Goal: Task Accomplishment & Management: Use online tool/utility

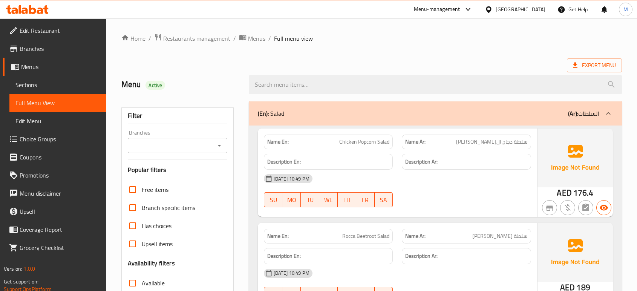
scroll to position [4546, 0]
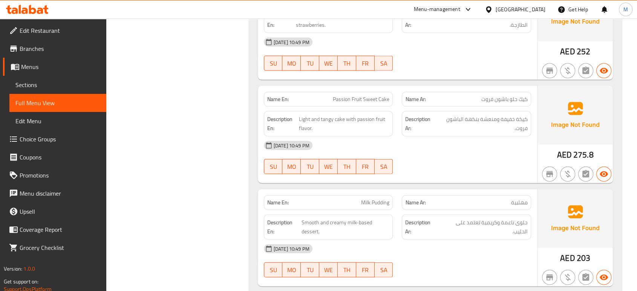
click at [518, 2] on div "[GEOGRAPHIC_DATA]" at bounding box center [515, 9] width 73 height 18
click at [518, 3] on div "[GEOGRAPHIC_DATA]" at bounding box center [515, 9] width 73 height 18
click at [511, 8] on div "[GEOGRAPHIC_DATA]" at bounding box center [521, 9] width 50 height 8
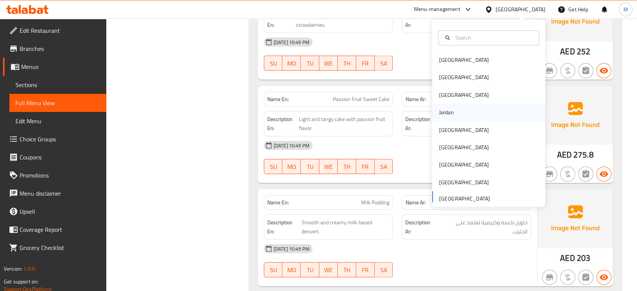
click at [468, 114] on div "Jordan" at bounding box center [488, 112] width 113 height 17
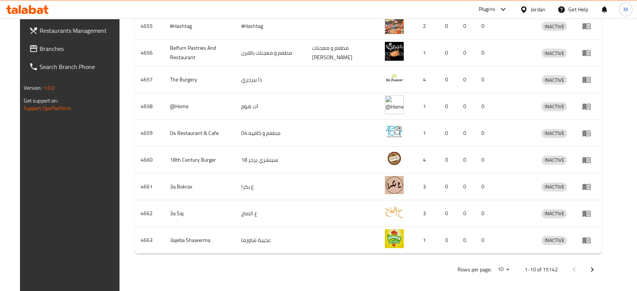
scroll to position [21, 0]
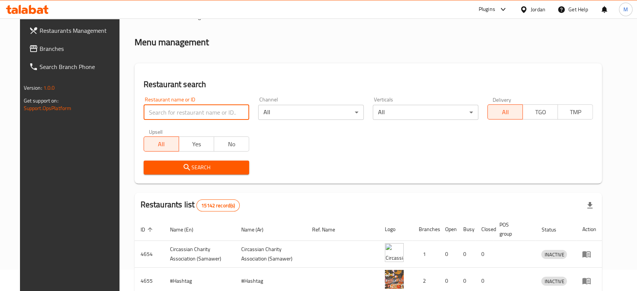
click at [208, 110] on input "search" at bounding box center [197, 112] width 106 height 15
paste input "703691"
type input "703691"
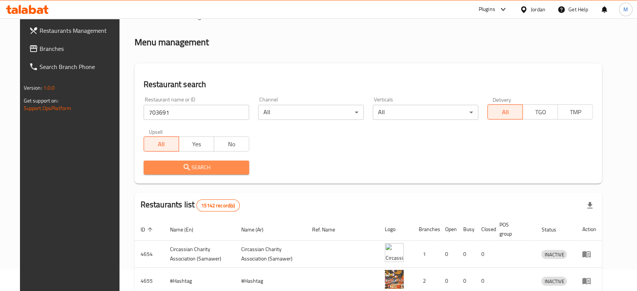
click at [165, 169] on span "Search" at bounding box center [197, 167] width 94 height 9
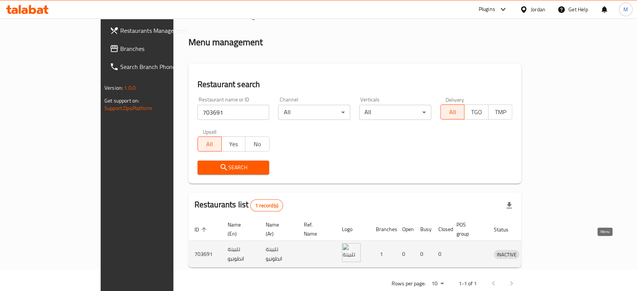
click at [544, 252] on icon "enhanced table" at bounding box center [539, 255] width 8 height 6
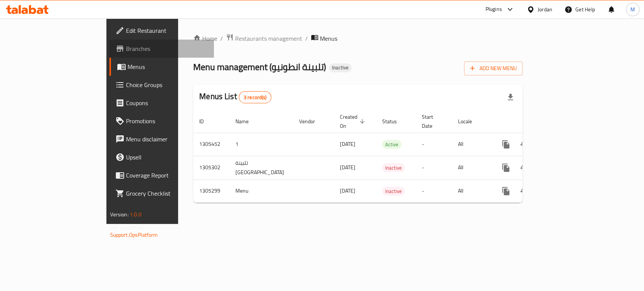
click at [126, 53] on span "Branches" at bounding box center [167, 48] width 82 height 9
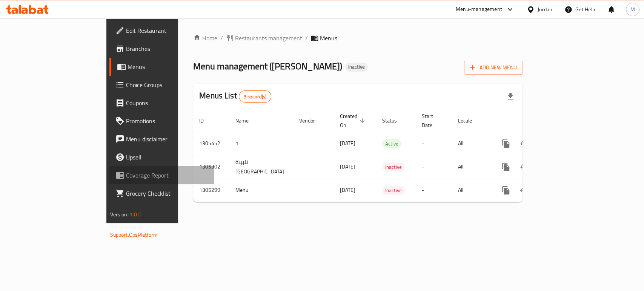
drag, startPoint x: 0, startPoint y: 0, endPoint x: 36, endPoint y: 178, distance: 182.0
click at [126, 178] on span "Coverage Report" at bounding box center [167, 175] width 82 height 9
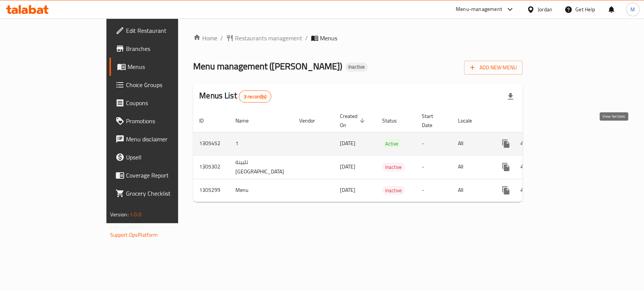
click at [565, 139] on icon "enhanced table" at bounding box center [560, 143] width 9 height 9
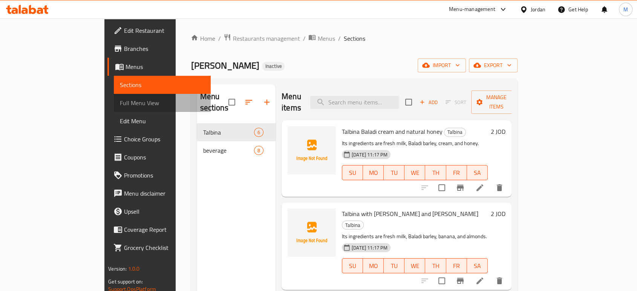
click at [120, 103] on span "Full Menu View" at bounding box center [162, 102] width 85 height 9
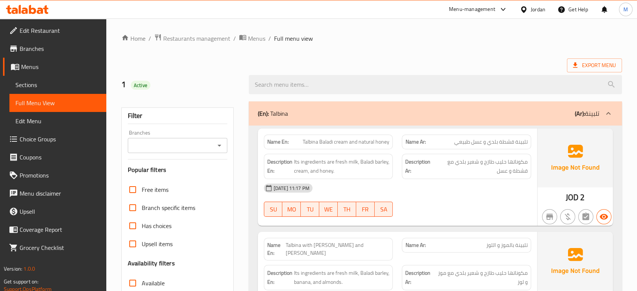
click at [466, 199] on div "12-08-2025 11:17 PM SU MO TU WE TH FR SA" at bounding box center [398, 200] width 276 height 42
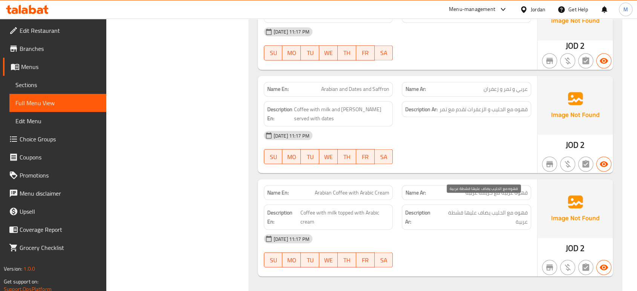
scroll to position [1330, 0]
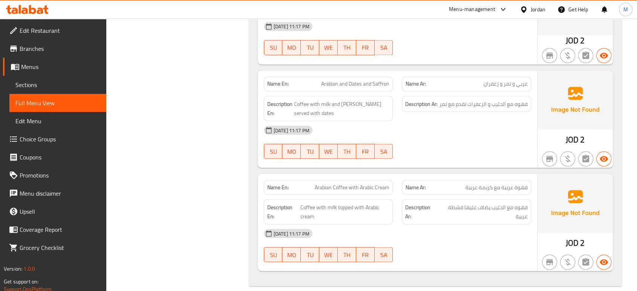
click at [502, 134] on div "12-08-2025 11:17 PM SU MO TU WE TH FR SA" at bounding box center [398, 142] width 276 height 42
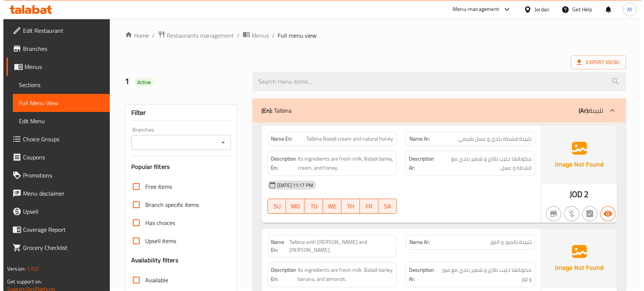
scroll to position [0, 0]
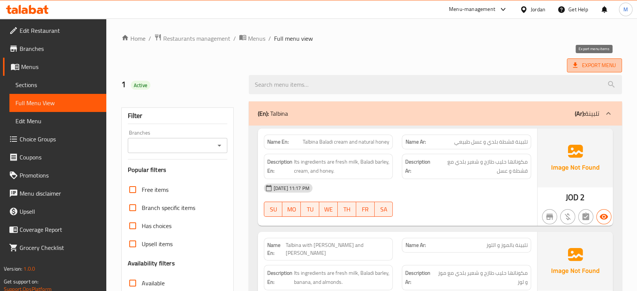
click at [585, 69] on span "Export Menu" at bounding box center [594, 65] width 43 height 9
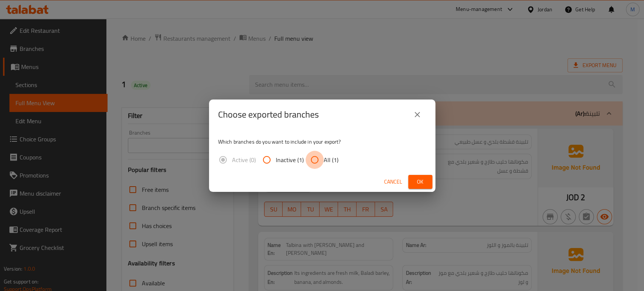
click at [317, 160] on input "All (1)" at bounding box center [315, 160] width 18 height 18
radio input "true"
click at [417, 178] on span "Ok" at bounding box center [420, 181] width 12 height 9
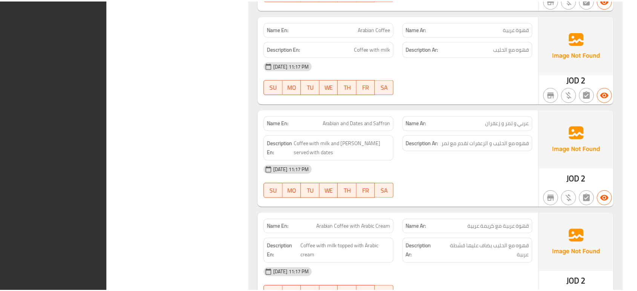
scroll to position [1330, 0]
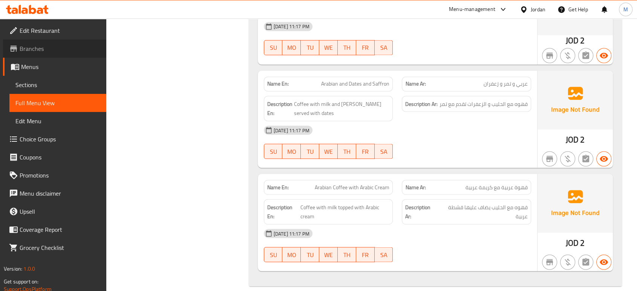
click at [42, 47] on span "Branches" at bounding box center [60, 48] width 81 height 9
